Goal: Check status: Check status

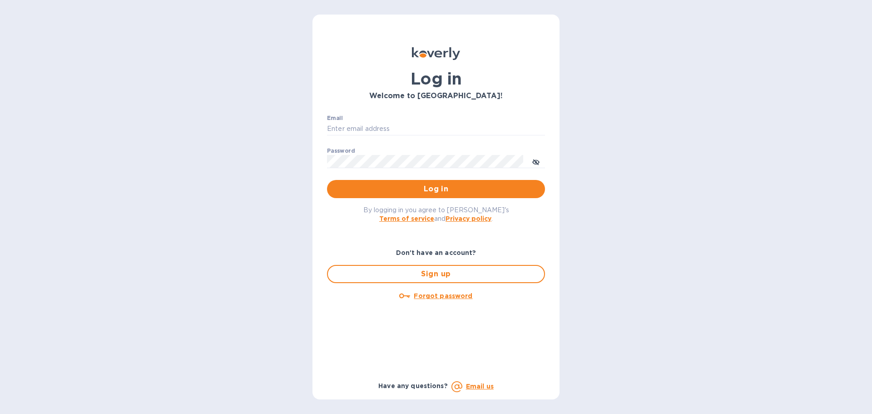
click at [441, 119] on div "Email ​" at bounding box center [436, 131] width 218 height 33
click at [433, 129] on input "Email" at bounding box center [436, 129] width 218 height 14
type input "[EMAIL_ADDRESS][DOMAIN_NAME]"
click at [327, 180] on button "Log in" at bounding box center [436, 189] width 218 height 18
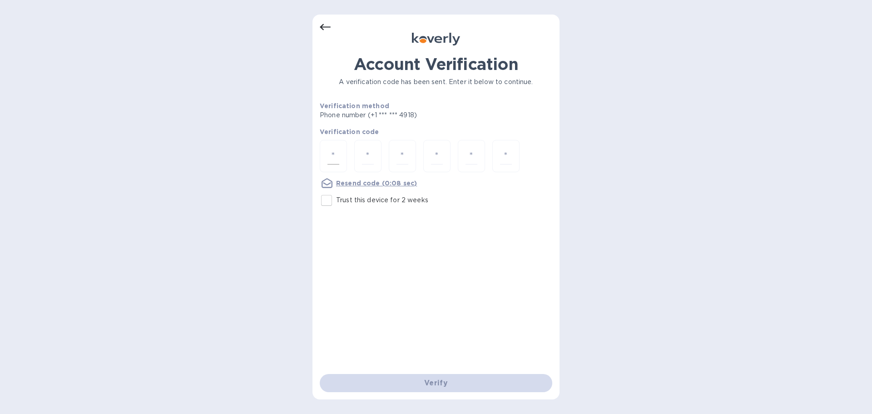
click at [333, 158] on input "number" at bounding box center [333, 156] width 12 height 17
type input "7"
type input "3"
type input "1"
type input "8"
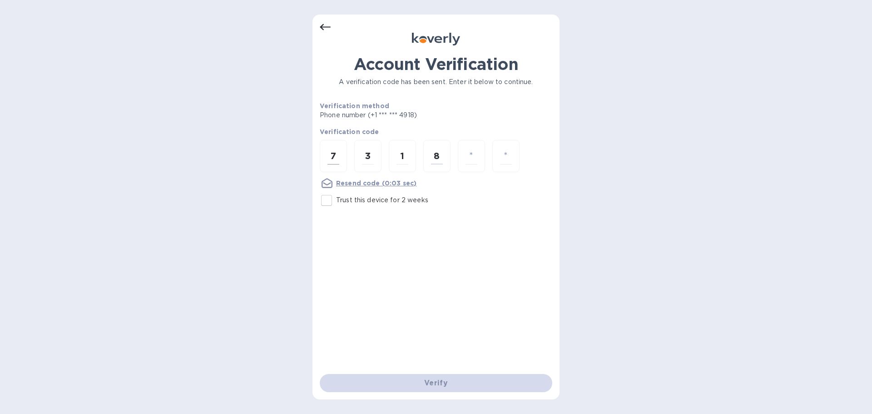
type input "3"
type input "4"
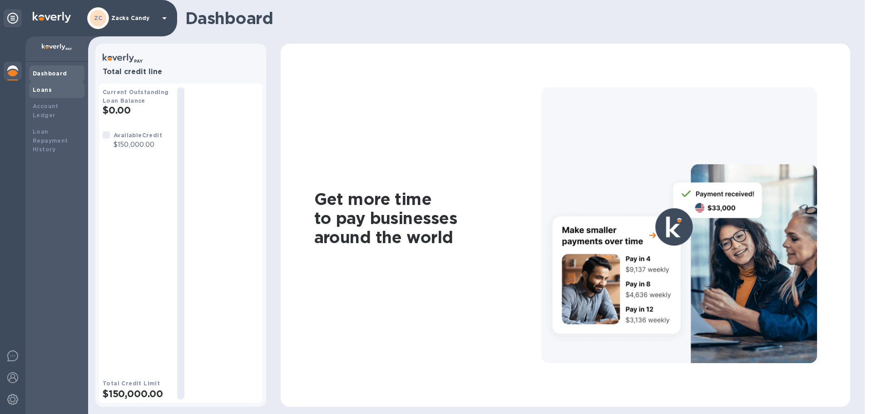
click at [45, 84] on div "Loans" at bounding box center [56, 90] width 55 height 16
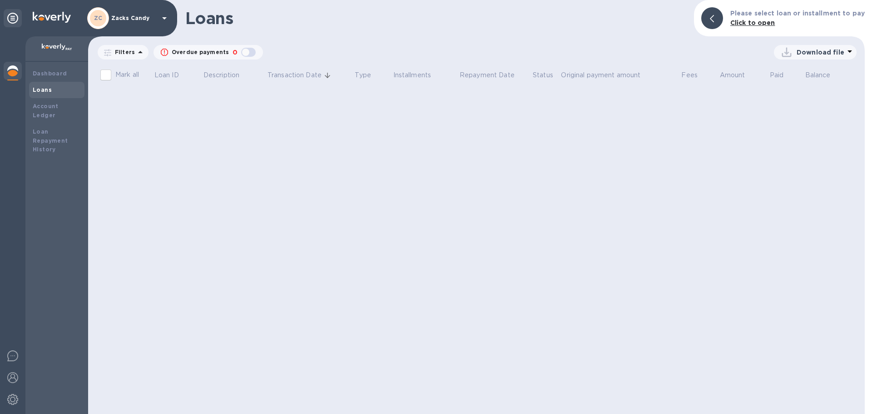
click at [740, 25] on b "Click to open" at bounding box center [752, 22] width 45 height 7
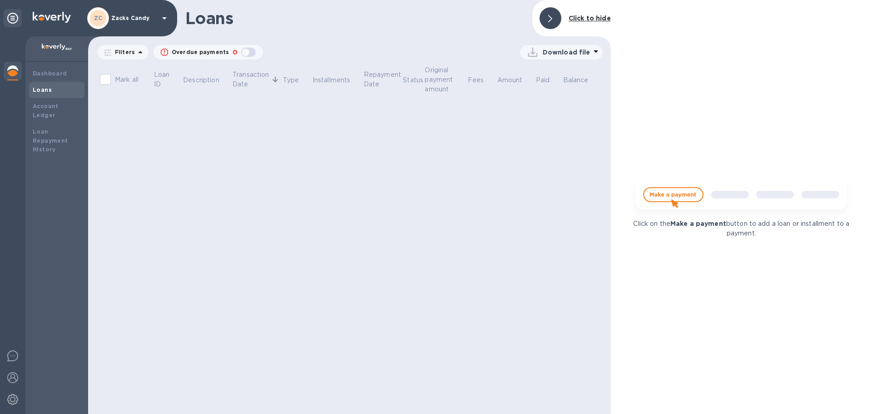
click at [691, 190] on img at bounding box center [741, 198] width 226 height 45
click at [460, 189] on div "Loans Click to hide Filters Overdue payments 0 Download file Mark all Loan ID D…" at bounding box center [349, 207] width 523 height 414
click at [551, 15] on span at bounding box center [550, 18] width 4 height 9
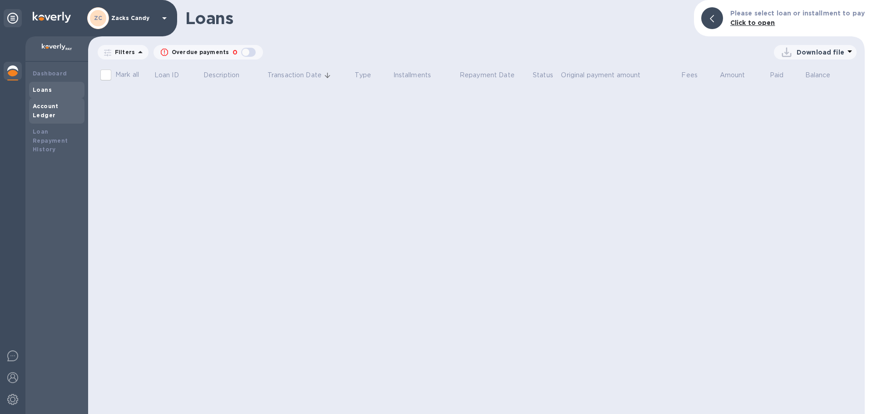
click at [67, 102] on div "Account Ledger" at bounding box center [57, 111] width 48 height 18
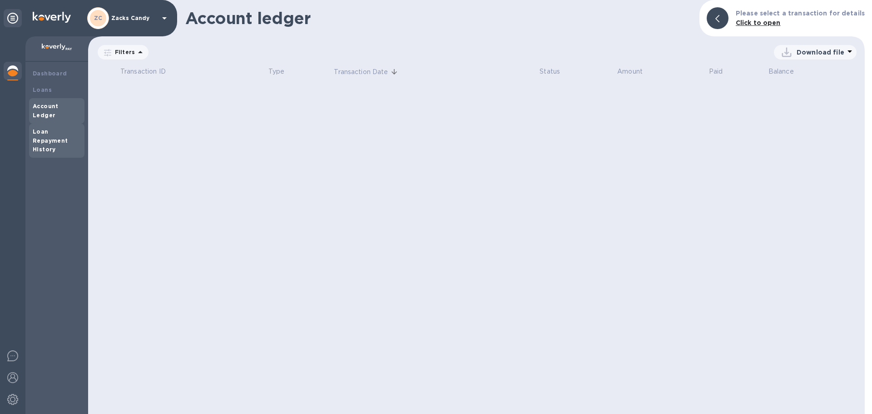
click at [64, 127] on div "Loan Repayment History" at bounding box center [57, 140] width 48 height 27
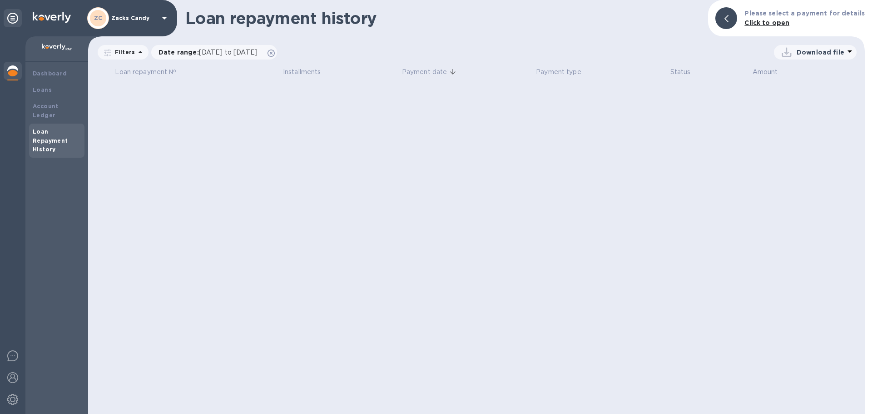
click at [11, 66] on img at bounding box center [12, 70] width 11 height 11
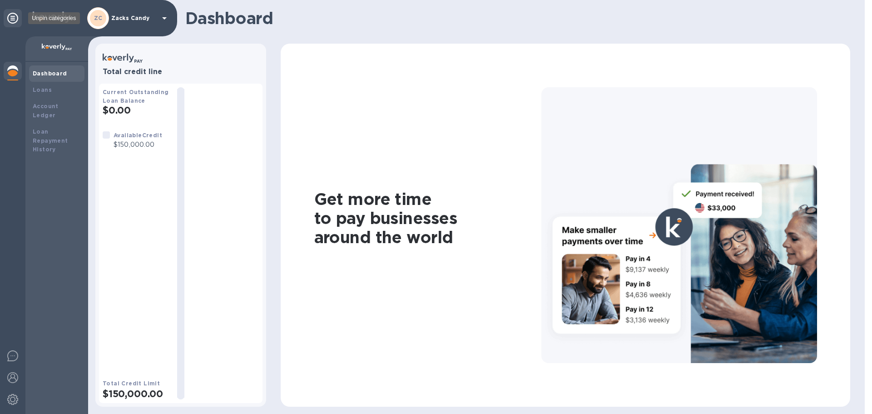
click at [19, 15] on div at bounding box center [13, 18] width 18 height 18
click at [11, 355] on img at bounding box center [12, 355] width 11 height 11
click at [275, 231] on div "Get more time to pay businesses around the world" at bounding box center [565, 225] width 584 height 363
click at [12, 378] on img at bounding box center [12, 377] width 11 height 11
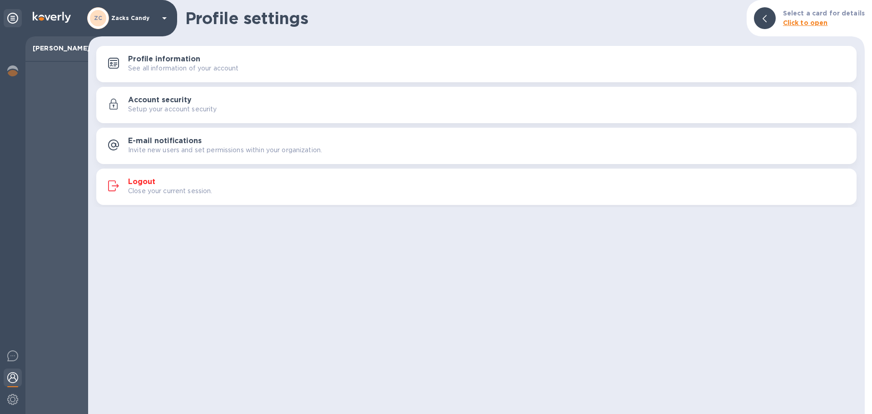
click at [13, 19] on icon at bounding box center [12, 18] width 11 height 11
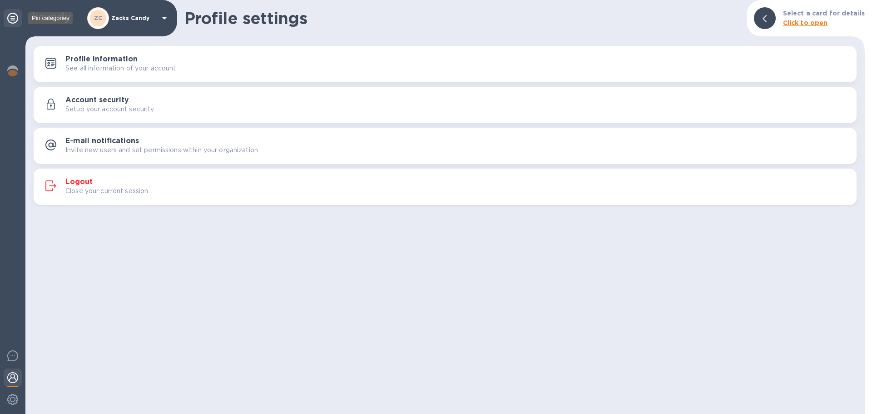
click at [13, 19] on icon at bounding box center [12, 18] width 11 height 11
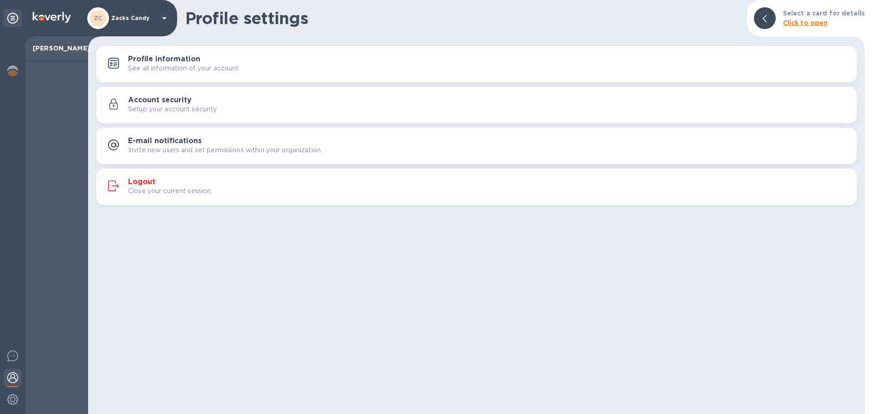
click at [61, 50] on p "Zaki Ali" at bounding box center [57, 48] width 48 height 9
click at [10, 67] on img at bounding box center [12, 70] width 11 height 11
